Goal: Obtain resource: Download file/media

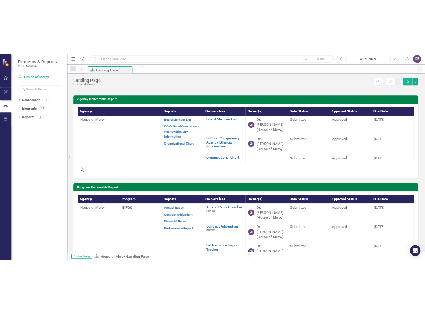
scroll to position [35, 0]
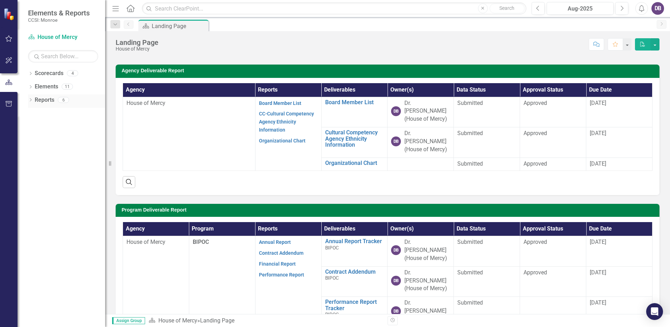
click at [40, 102] on link "Reports" at bounding box center [45, 100] width 20 height 8
click at [32, 100] on icon "Dropdown" at bounding box center [30, 101] width 5 height 4
click at [34, 151] on icon "Dropdown" at bounding box center [33, 151] width 5 height 4
click at [285, 272] on link "Performance Report" at bounding box center [281, 275] width 45 height 6
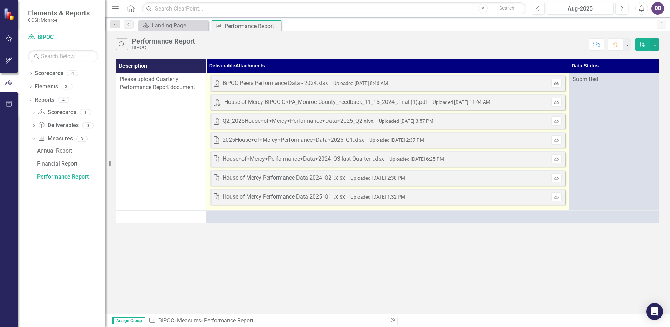
click at [317, 178] on div "House of Mercy Performance Data 2024_Q2_.xlsx" at bounding box center [284, 178] width 123 height 8
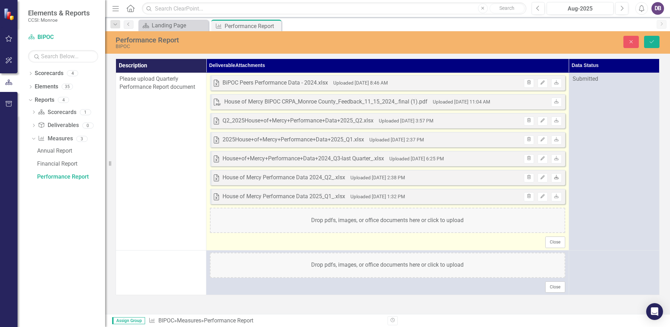
click at [556, 176] on icon "Download" at bounding box center [556, 177] width 5 height 4
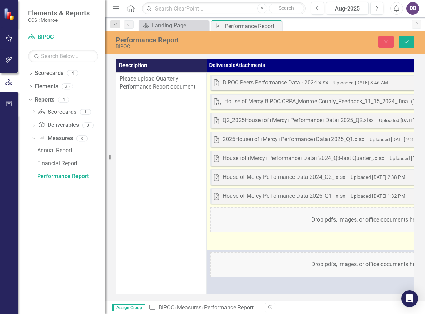
click at [344, 81] on small "Uploaded [DATE] 8:46 AM" at bounding box center [360, 83] width 55 height 6
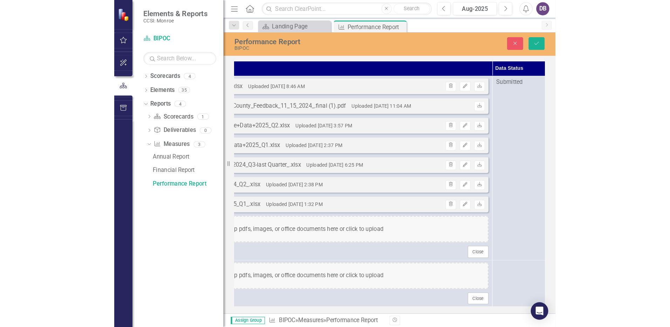
scroll to position [0, 213]
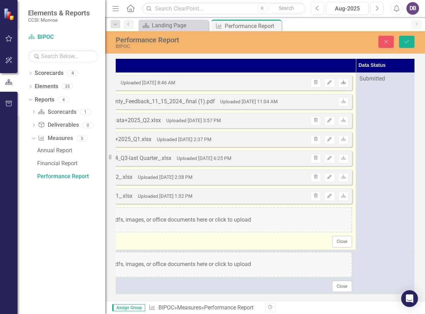
click at [341, 83] on icon "Download" at bounding box center [343, 83] width 5 height 4
click at [343, 83] on icon at bounding box center [343, 82] width 4 height 4
click at [217, 178] on div "Excel House of Mercy Performance Data 2024_Q2_.xlsx Uploaded [DATE] 2:38 PM Tra…" at bounding box center [174, 177] width 355 height 15
click at [342, 177] on icon "Download" at bounding box center [343, 177] width 5 height 4
click at [329, 177] on icon "button" at bounding box center [329, 177] width 4 height 4
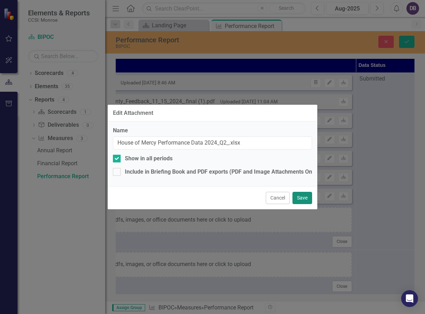
click at [301, 197] on button "Save" at bounding box center [302, 198] width 20 height 12
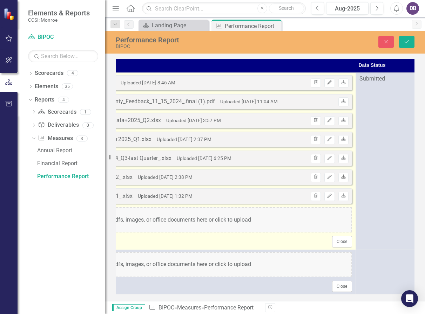
click at [343, 177] on icon "Download" at bounding box center [343, 177] width 5 height 4
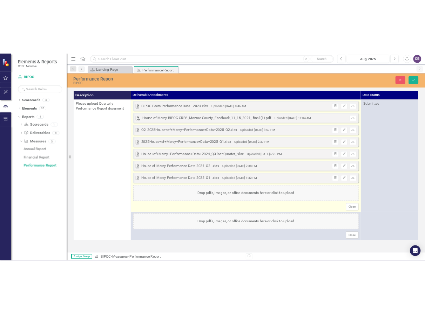
scroll to position [0, 0]
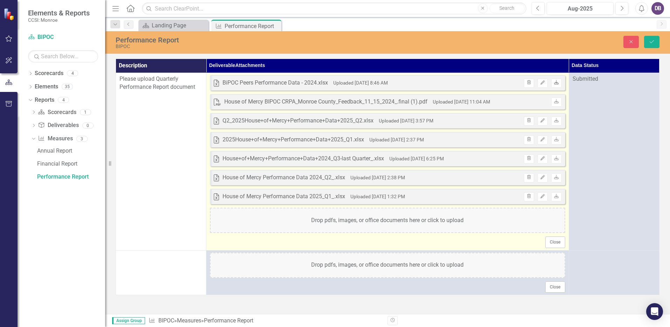
click at [557, 82] on icon "Download" at bounding box center [556, 83] width 5 height 4
click at [542, 81] on icon "Edit" at bounding box center [542, 83] width 5 height 4
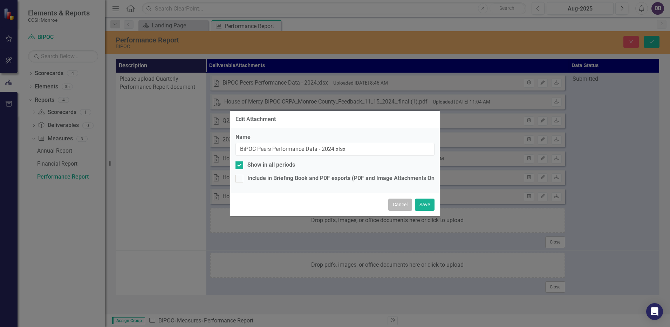
click at [398, 208] on button "Cancel" at bounding box center [400, 204] width 24 height 12
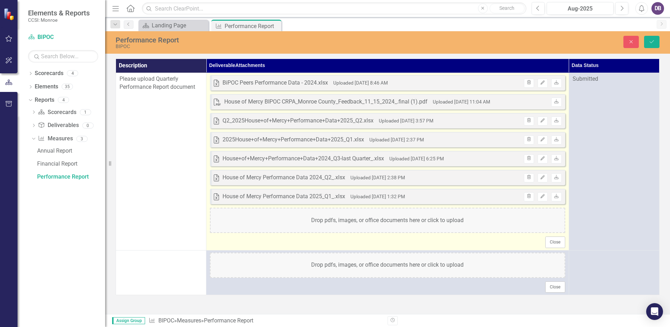
click at [458, 81] on div "Excel BiPOC Peers Performance Data - 2024.xlsx Uploaded [DATE] 8:46 AM Trash Ed…" at bounding box center [387, 82] width 355 height 15
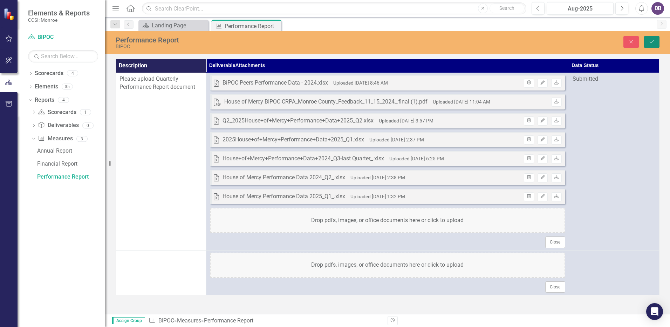
click at [655, 43] on icon "Save" at bounding box center [652, 41] width 6 height 5
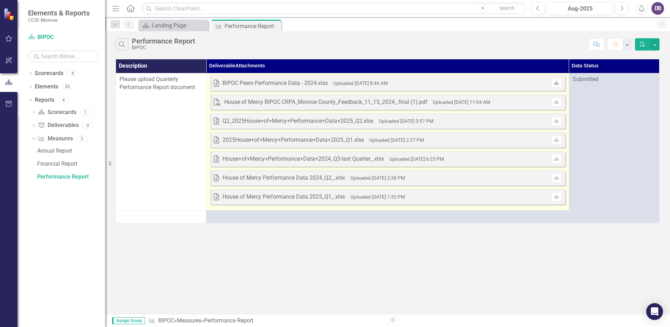
click at [557, 81] on icon "Download" at bounding box center [556, 83] width 5 height 4
click at [558, 82] on icon "Download" at bounding box center [556, 83] width 5 height 4
click at [355, 156] on div "House+of+Mercy+Performance+Data+2024_Q3-last Quarter_.xlsx" at bounding box center [304, 159] width 162 height 8
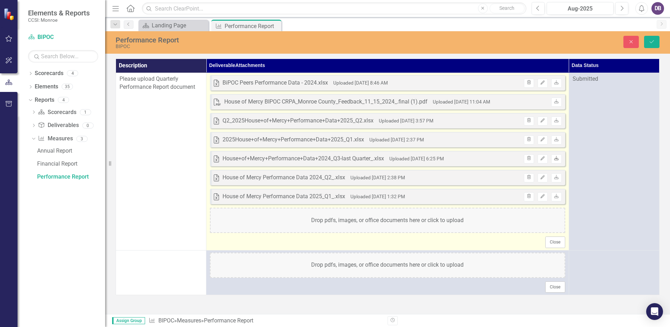
click at [558, 158] on icon "Download" at bounding box center [556, 158] width 5 height 4
click at [555, 158] on icon "Download" at bounding box center [556, 158] width 5 height 4
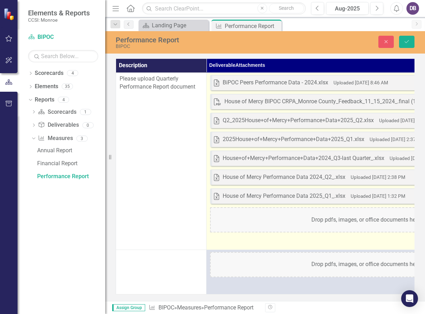
click at [343, 219] on div "Drop pdfs, images, or office documents here or click to upload" at bounding box center [387, 220] width 355 height 25
